Goal: Navigation & Orientation: Find specific page/section

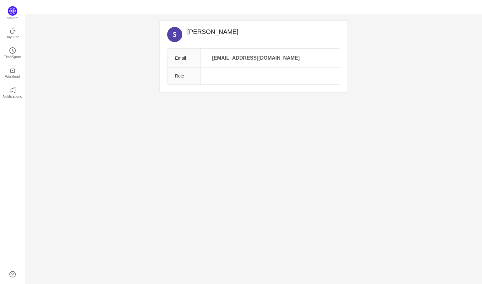
click at [94, 103] on div "[PERSON_NAME] Email [EMAIL_ADDRESS][DOMAIN_NAME] Role Quantify Day One TimeSpen…" at bounding box center [253, 149] width 457 height 270
click at [14, 32] on icon "icon: coffee" at bounding box center [12, 31] width 6 height 6
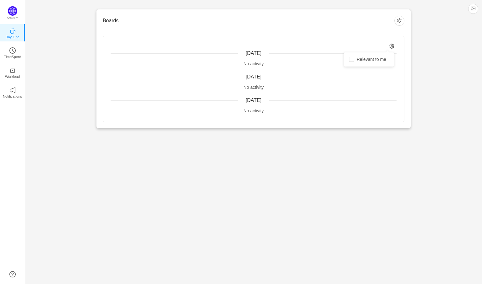
click at [391, 44] on icon "icon: setting" at bounding box center [392, 45] width 5 height 5
click at [402, 20] on button "button" at bounding box center [399, 21] width 10 height 10
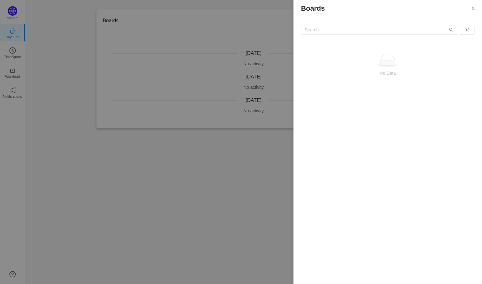
click at [151, 196] on div at bounding box center [241, 142] width 482 height 284
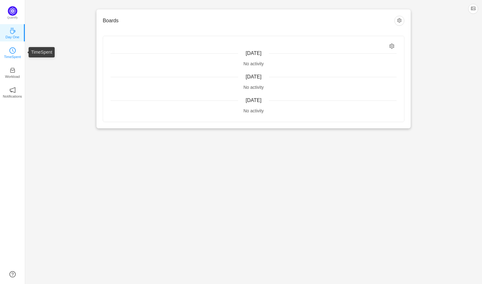
click at [13, 50] on icon "icon: clock-circle" at bounding box center [13, 50] width 2 height 3
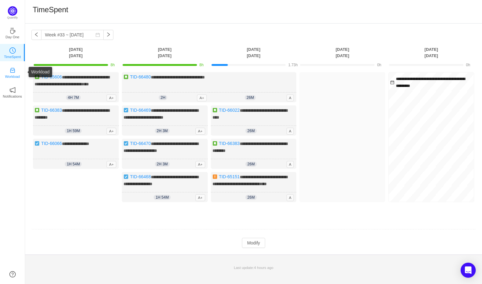
click at [13, 70] on icon "icon: inbox" at bounding box center [12, 70] width 5 height 5
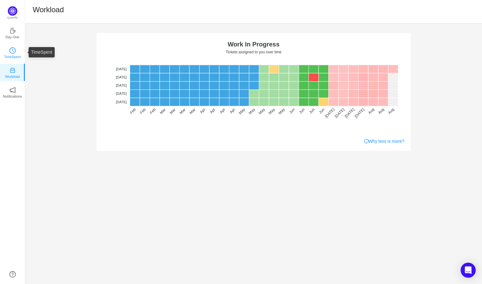
click at [14, 55] on p "TimeSpent" at bounding box center [12, 57] width 17 height 6
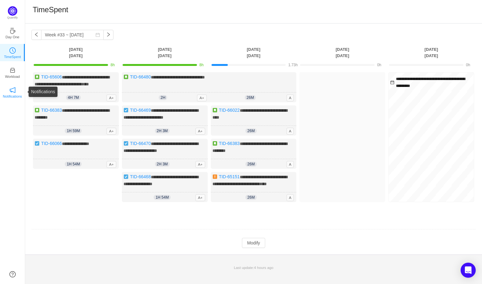
click at [12, 92] on icon "icon: notification" at bounding box center [13, 90] width 6 height 6
